Goal: Transaction & Acquisition: Purchase product/service

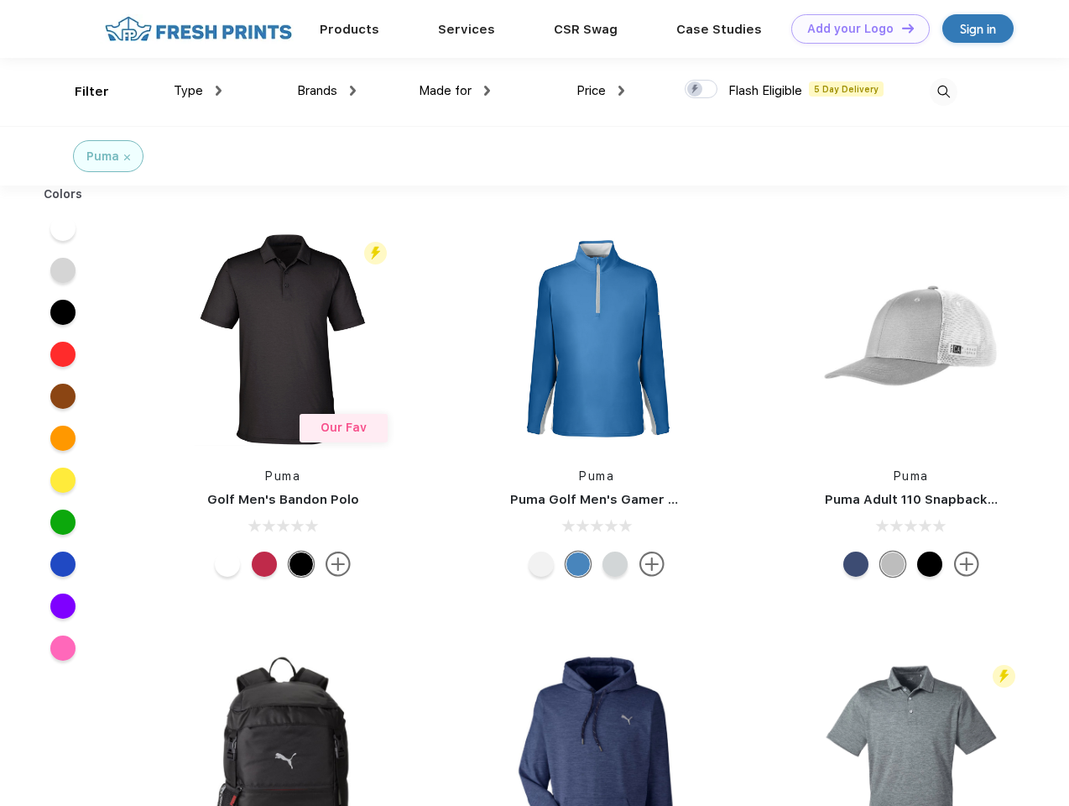
click at [854, 29] on link "Add your Logo Design Tool" at bounding box center [861, 28] width 138 height 29
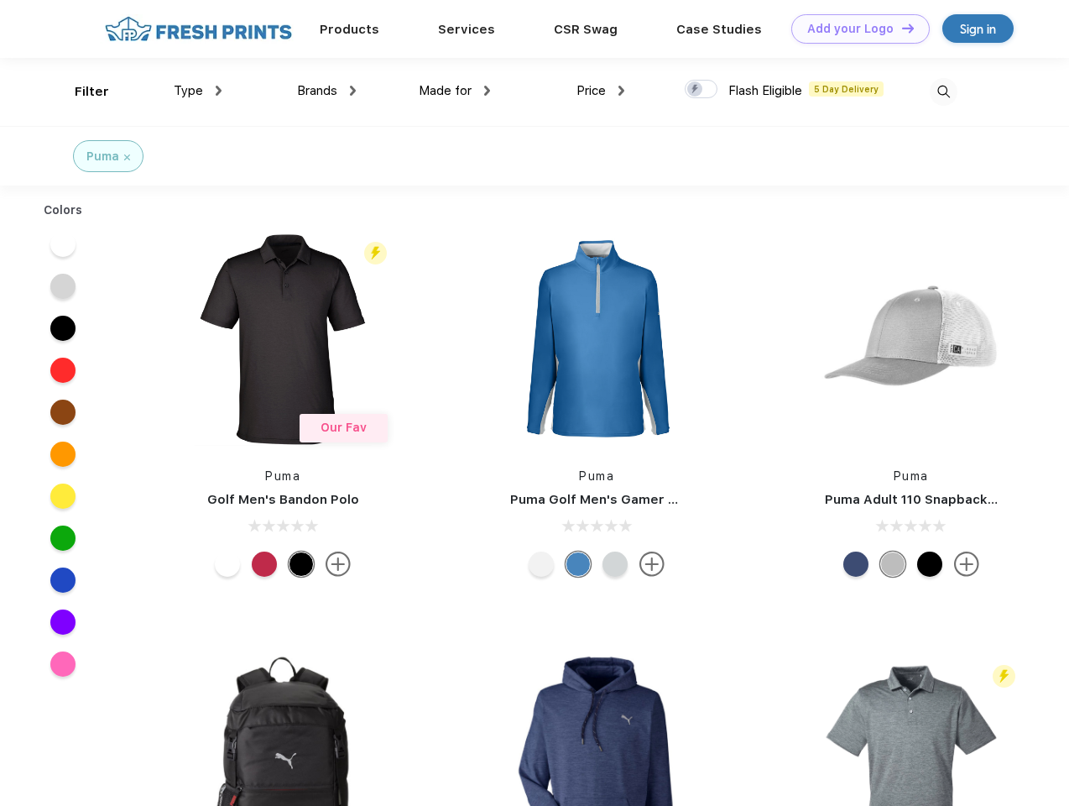
click at [0, 0] on div "Design Tool" at bounding box center [0, 0] width 0 height 0
click at [901, 28] on link "Add your Logo Design Tool" at bounding box center [861, 28] width 138 height 29
click at [81, 91] on div "Filter" at bounding box center [92, 91] width 34 height 19
click at [198, 91] on span "Type" at bounding box center [188, 90] width 29 height 15
click at [327, 91] on span "Brands" at bounding box center [317, 90] width 40 height 15
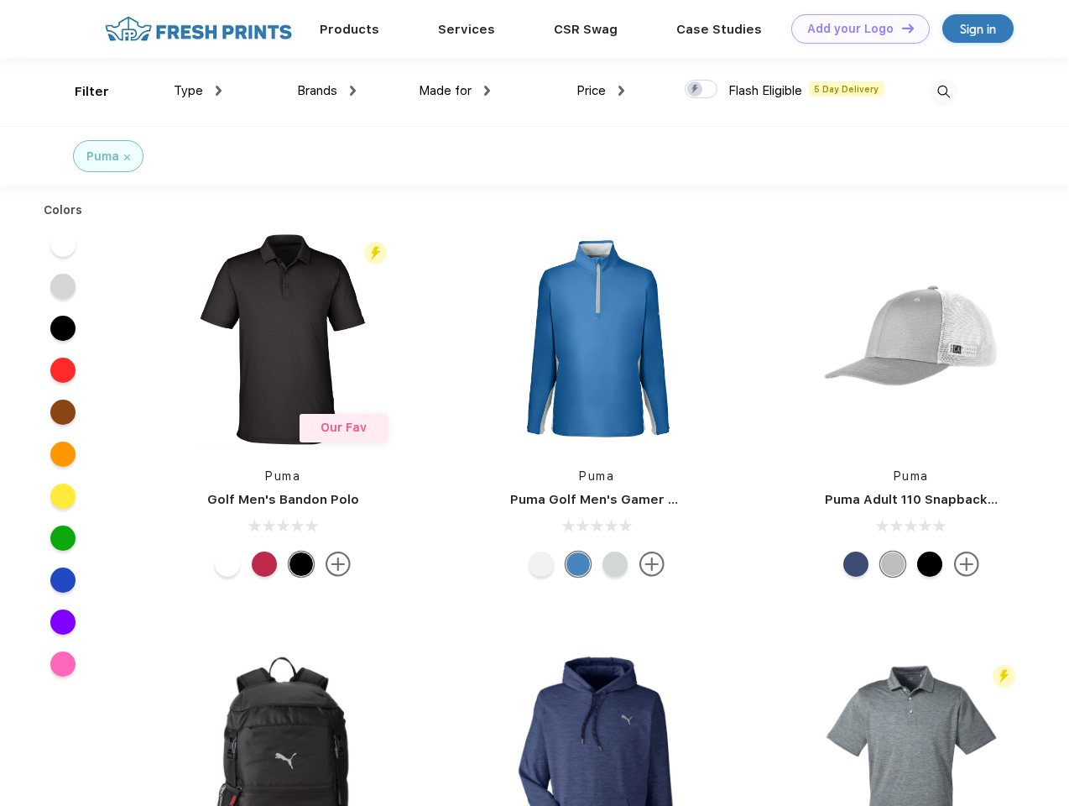
click at [455, 91] on span "Made for" at bounding box center [445, 90] width 53 height 15
click at [601, 91] on span "Price" at bounding box center [591, 90] width 29 height 15
click at [702, 90] on div at bounding box center [701, 89] width 33 height 18
click at [696, 90] on input "checkbox" at bounding box center [690, 84] width 11 height 11
click at [943, 91] on img at bounding box center [944, 92] width 28 height 28
